Goal: Task Accomplishment & Management: Complete application form

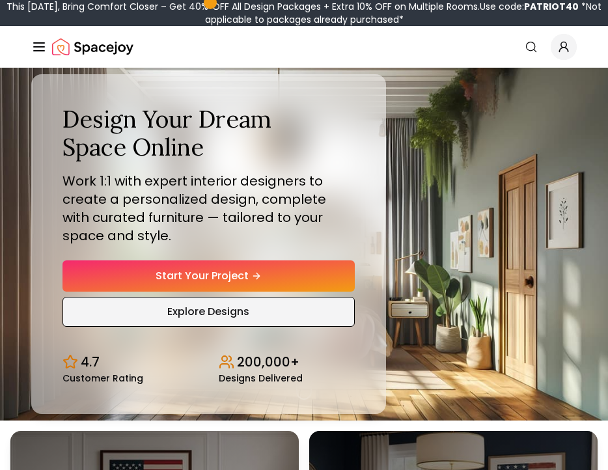
click at [203, 318] on link "Explore Designs" at bounding box center [209, 312] width 292 height 30
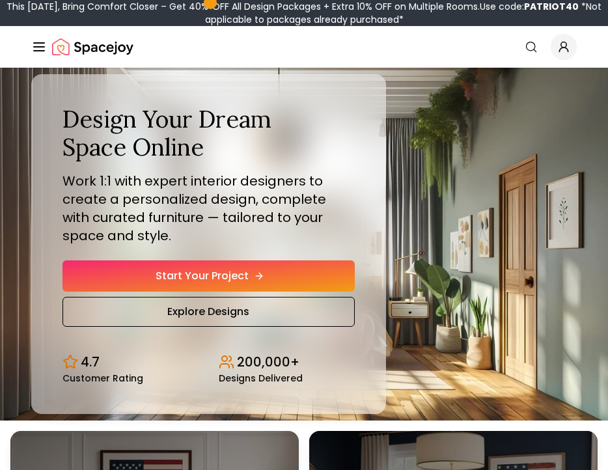
click at [204, 277] on link "Start Your Project" at bounding box center [209, 275] width 292 height 31
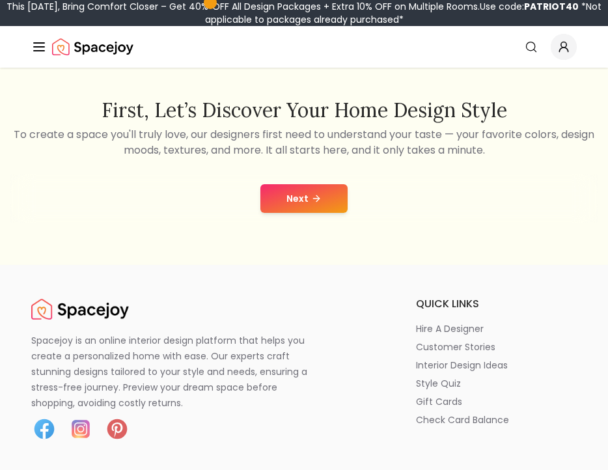
scroll to position [199, 0]
click at [307, 193] on button "Next" at bounding box center [303, 198] width 87 height 29
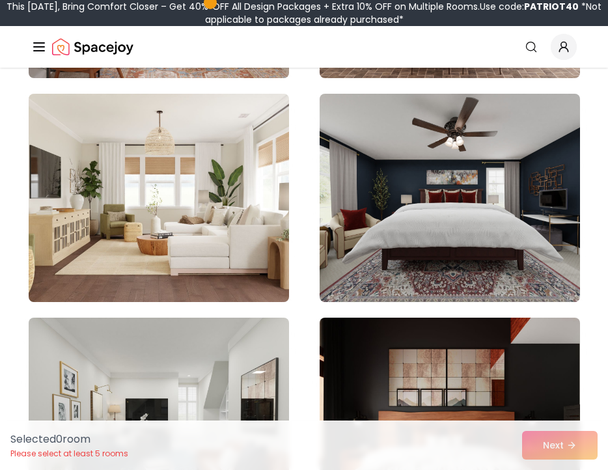
scroll to position [1715, 0]
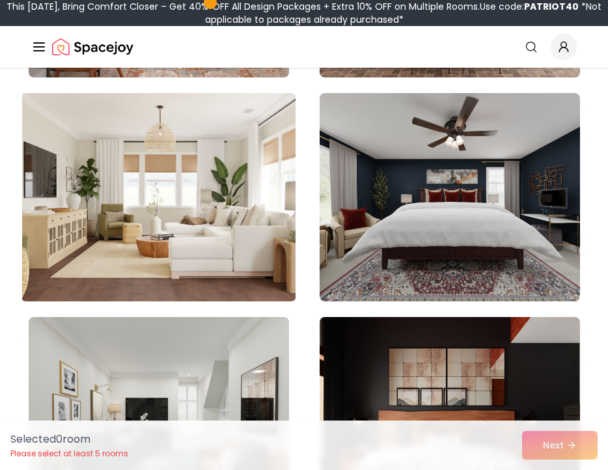
click at [210, 254] on img at bounding box center [159, 197] width 274 height 219
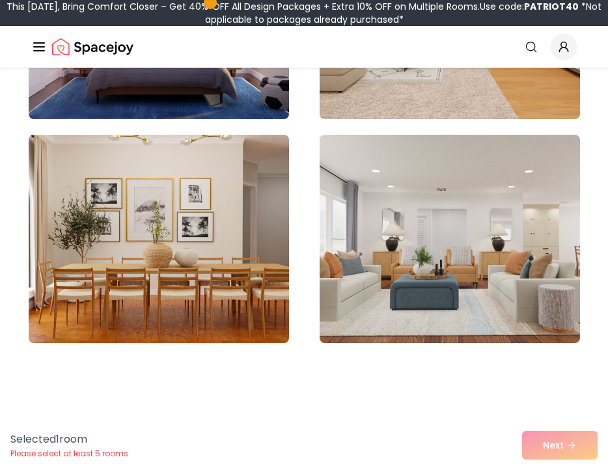
scroll to position [3295, 0]
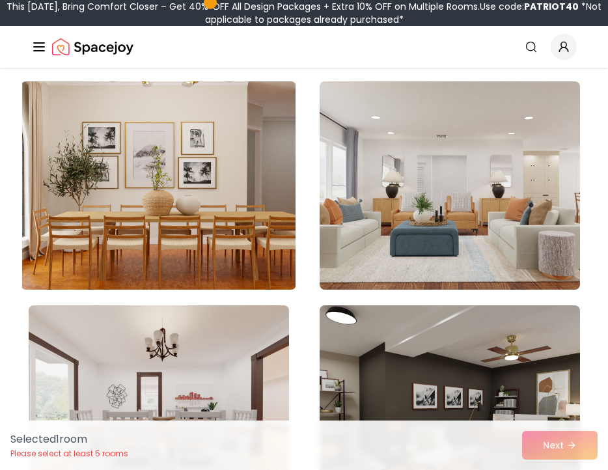
click at [218, 226] on img at bounding box center [159, 185] width 274 height 219
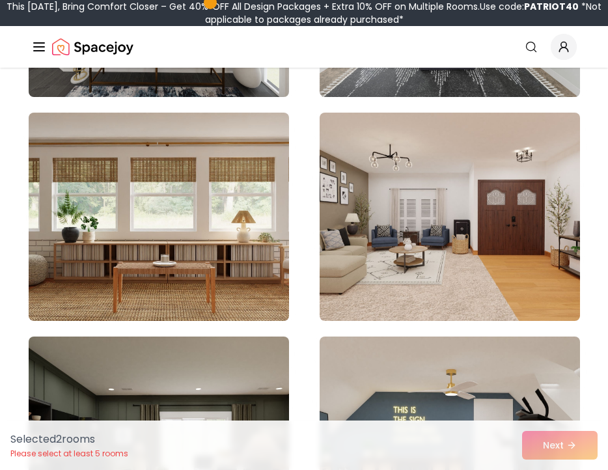
scroll to position [3941, 0]
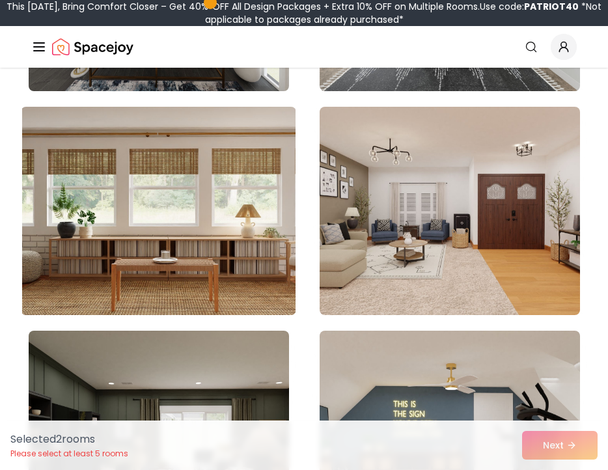
click at [197, 247] on img at bounding box center [159, 211] width 274 height 219
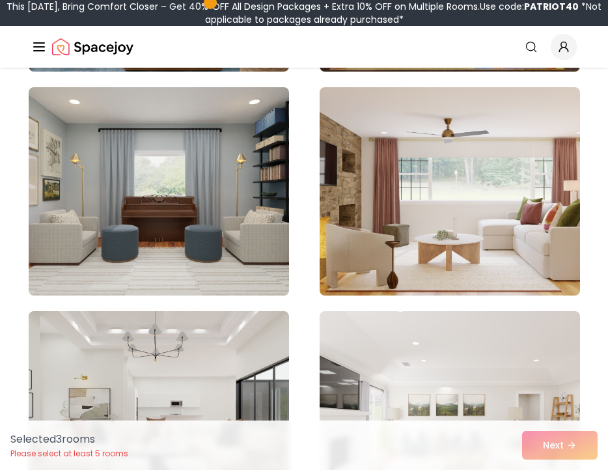
scroll to position [5078, 0]
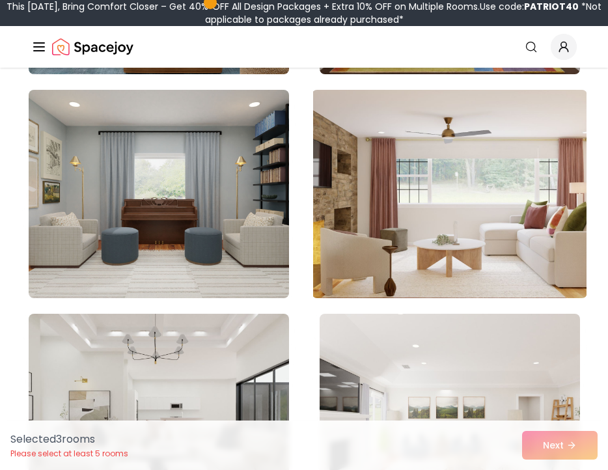
click at [425, 262] on img at bounding box center [450, 194] width 274 height 219
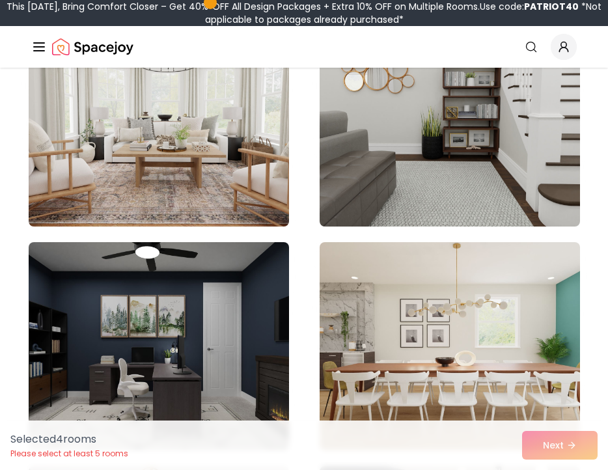
scroll to position [8060, 0]
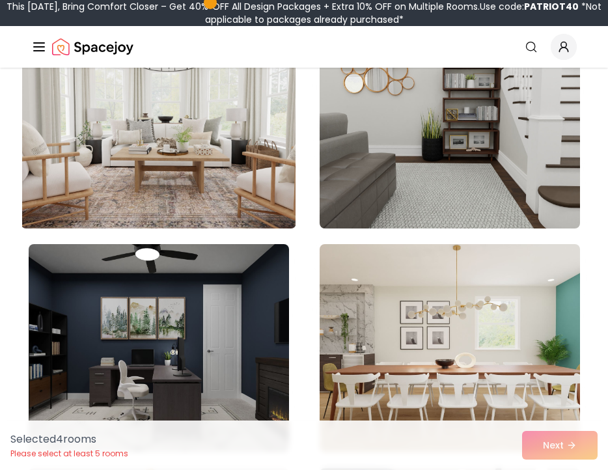
click at [180, 178] on img at bounding box center [159, 124] width 274 height 219
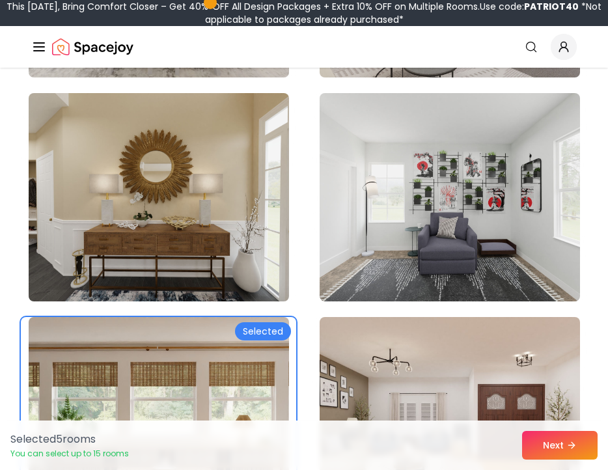
scroll to position [3751, 0]
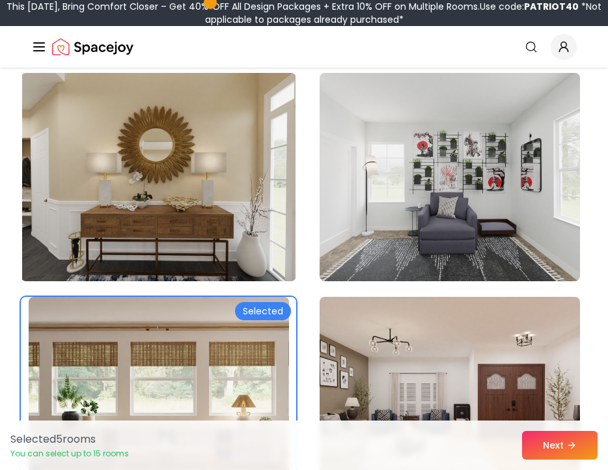
click at [233, 206] on img at bounding box center [159, 177] width 274 height 219
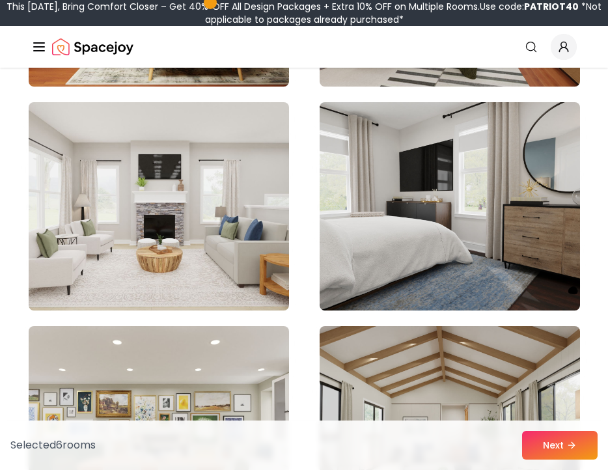
scroll to position [6630, 0]
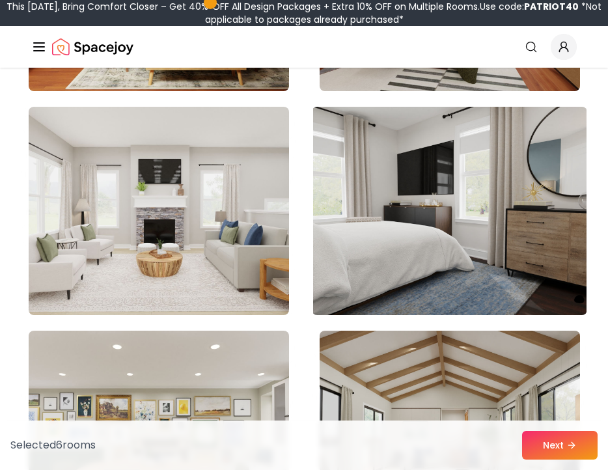
click at [468, 242] on img at bounding box center [450, 211] width 274 height 219
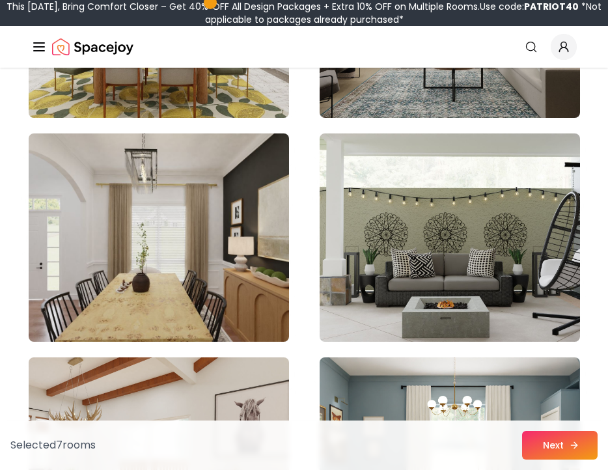
click at [570, 449] on icon at bounding box center [574, 445] width 10 height 10
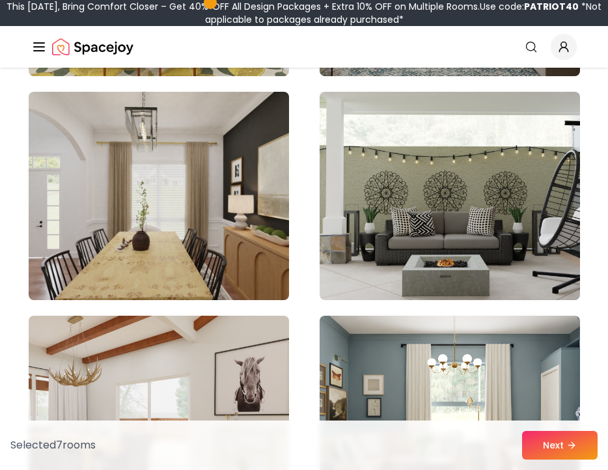
scroll to position [7051, 0]
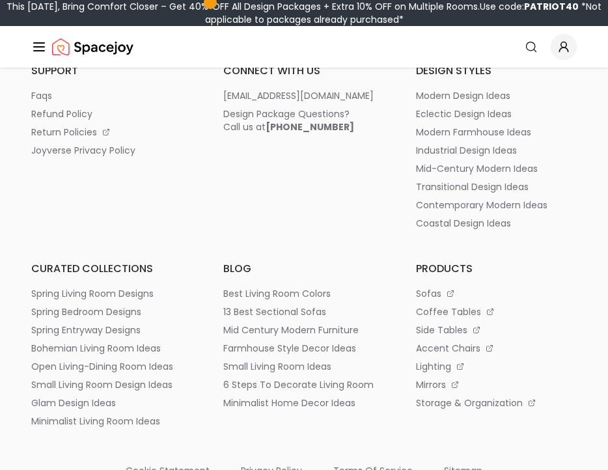
scroll to position [3513, 0]
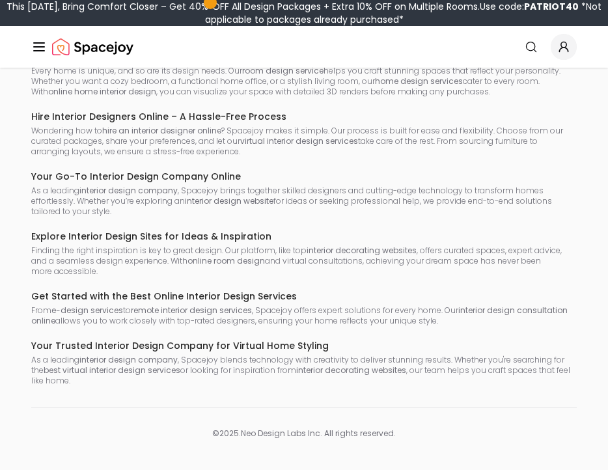
scroll to position [1209, 0]
